Goal: Information Seeking & Learning: Learn about a topic

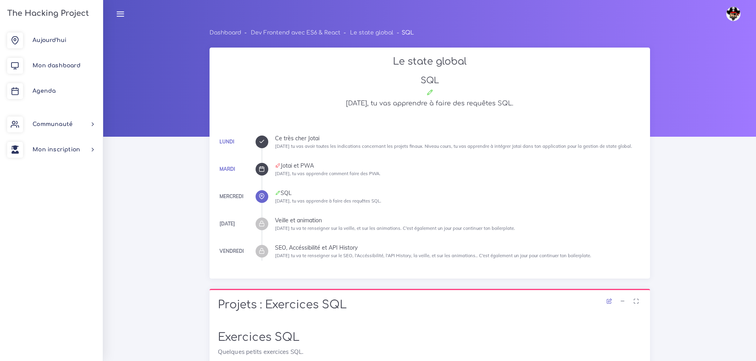
scroll to position [46, 0]
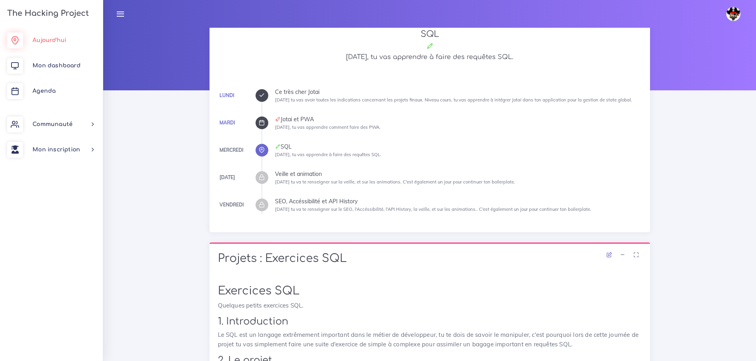
click at [54, 40] on span "Aujourd'hui" at bounding box center [50, 40] width 34 height 6
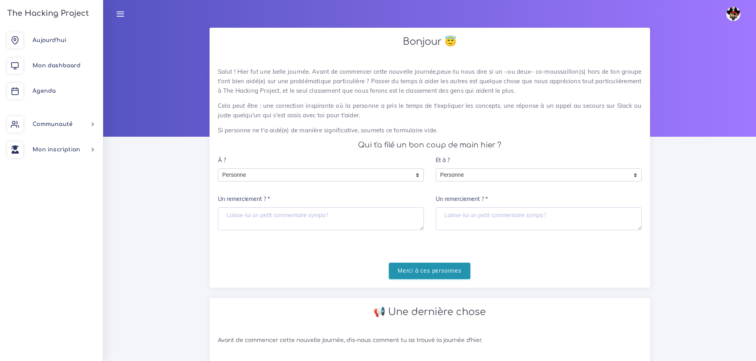
click at [415, 270] on input "Merci à ces personnes" at bounding box center [429, 271] width 81 height 16
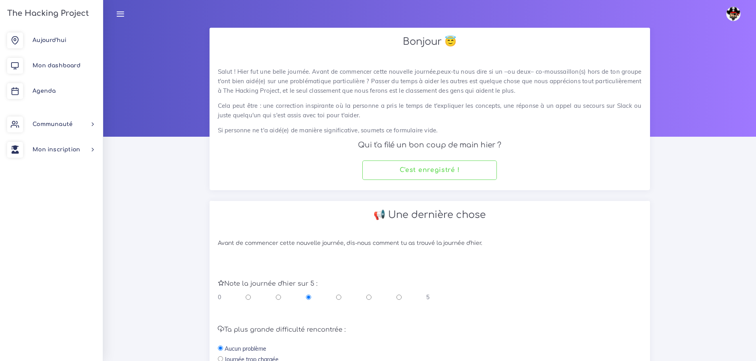
click at [363, 298] on div "0 5" at bounding box center [324, 298] width 212 height 8
click at [371, 300] on input "radio" at bounding box center [368, 298] width 5 height 8
radio input "true"
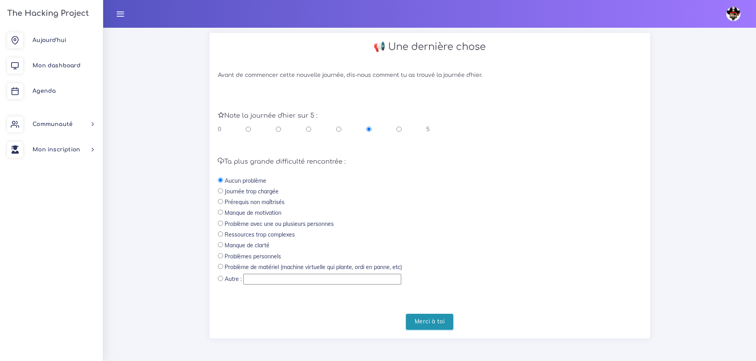
click at [442, 325] on input "Merci à toi" at bounding box center [430, 322] width 48 height 16
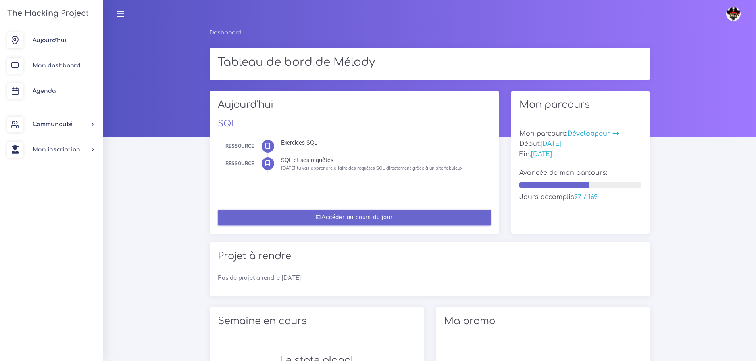
click at [383, 219] on link "Accéder au cours du jour" at bounding box center [354, 218] width 273 height 16
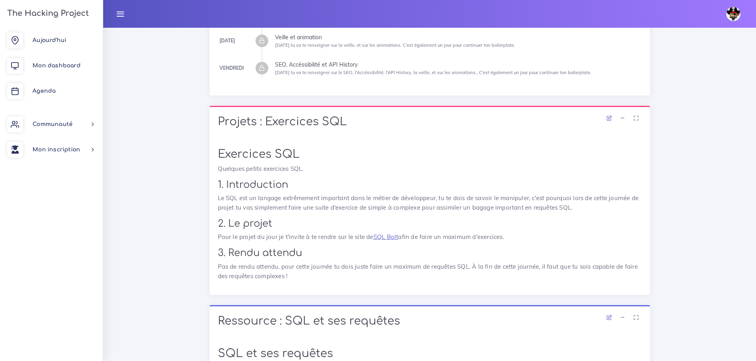
scroll to position [86, 0]
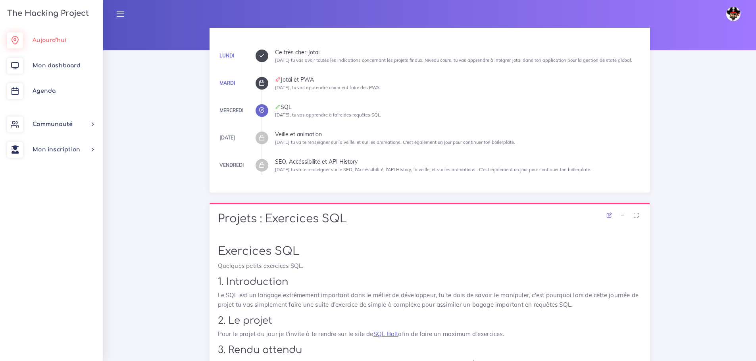
click at [63, 41] on span "Aujourd'hui" at bounding box center [50, 40] width 34 height 6
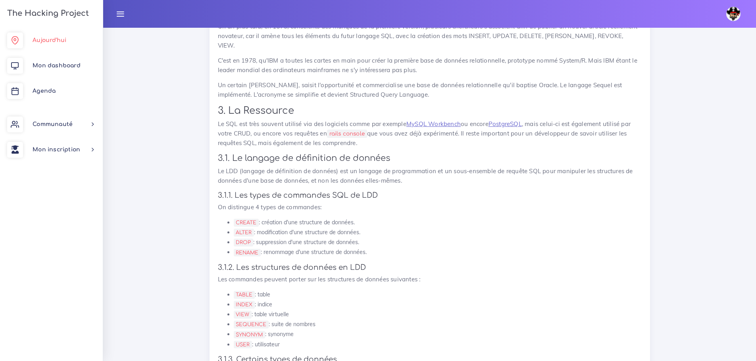
scroll to position [754, 0]
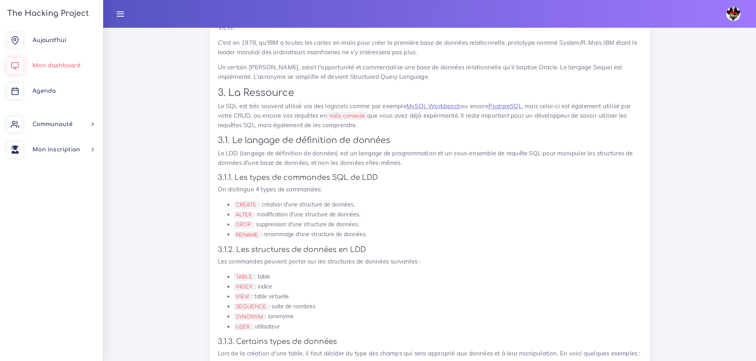
click at [60, 63] on span "Mon dashboard" at bounding box center [57, 66] width 48 height 6
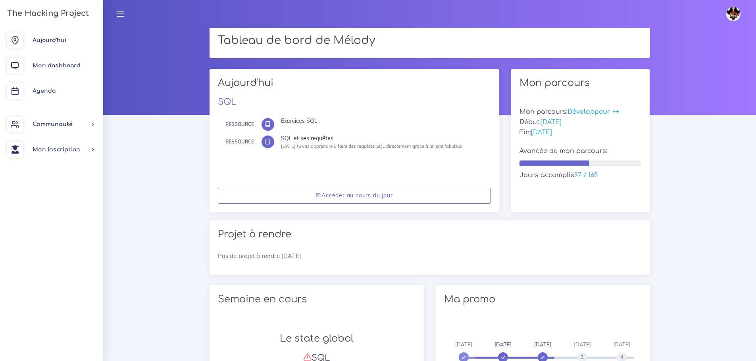
scroll to position [20, 0]
